Goal: Task Accomplishment & Management: Manage account settings

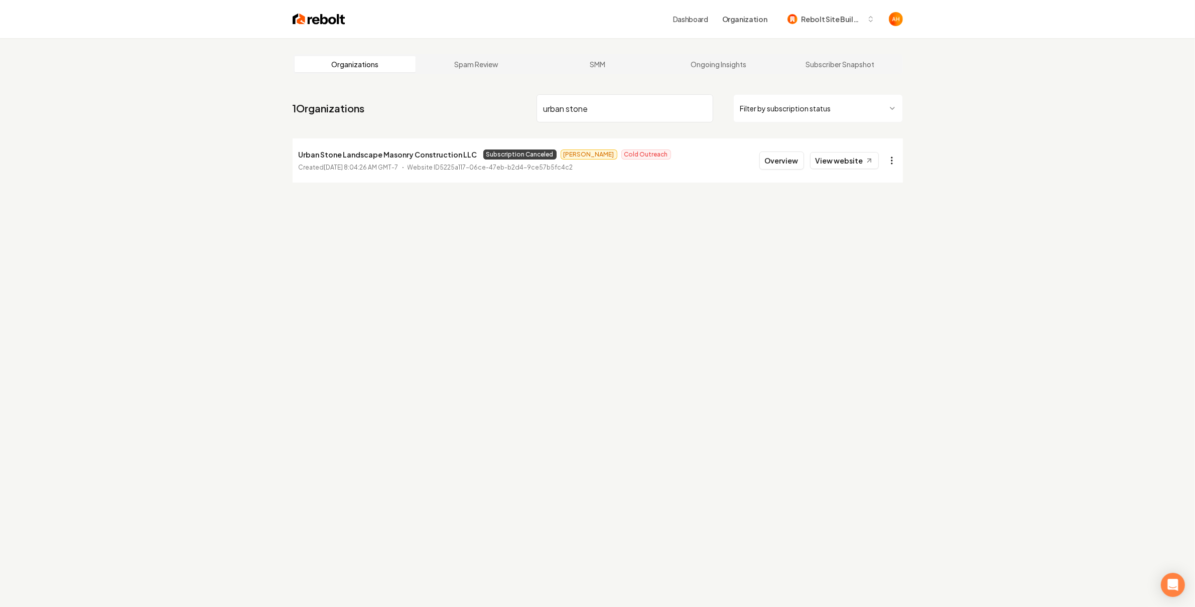
click at [888, 157] on html "Dashboard Organization Rebolt Site Builder Organizations Spam Review SMM Ongoin…" at bounding box center [597, 303] width 1195 height 607
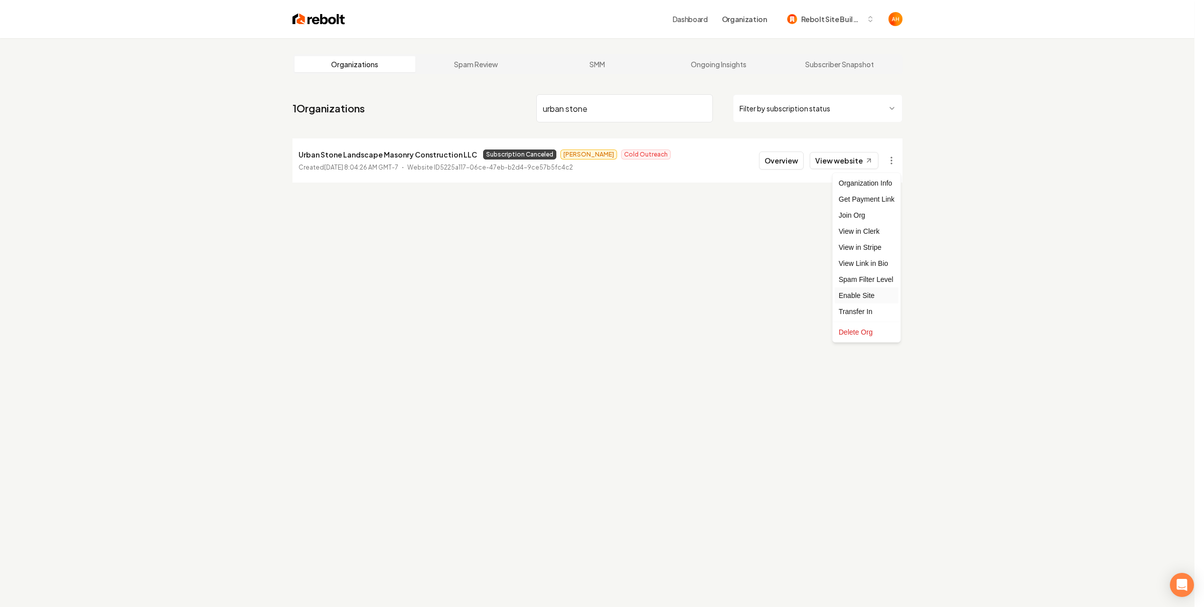
click at [876, 291] on div "Enable Site" at bounding box center [867, 296] width 64 height 16
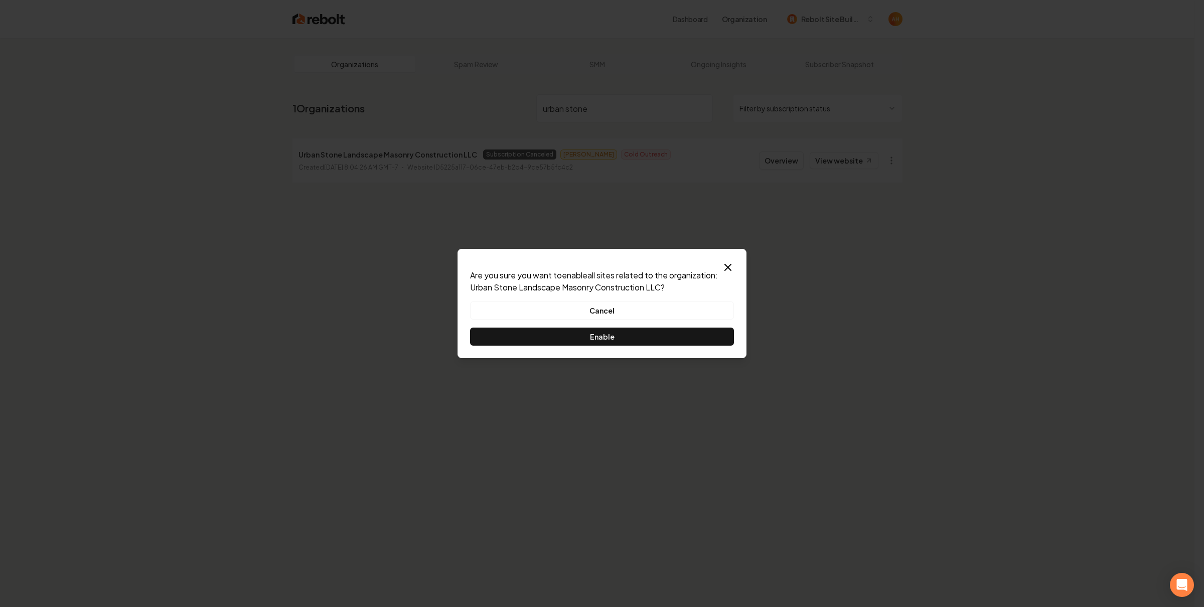
click at [668, 329] on button "Enable" at bounding box center [602, 337] width 264 height 18
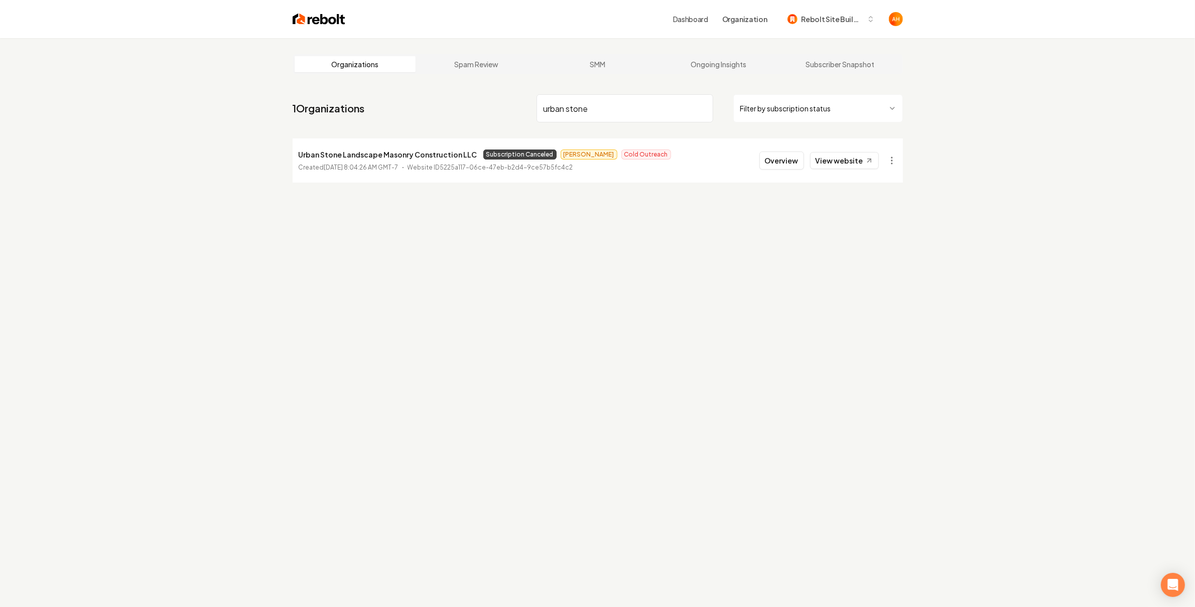
drag, startPoint x: 869, startPoint y: 194, endPoint x: 1133, endPoint y: 180, distance: 264.3
click at [586, 106] on input "urban stone" at bounding box center [624, 108] width 177 height 28
type input "chella"
click at [853, 157] on link "View website" at bounding box center [844, 160] width 69 height 17
